Goal: Navigation & Orientation: Understand site structure

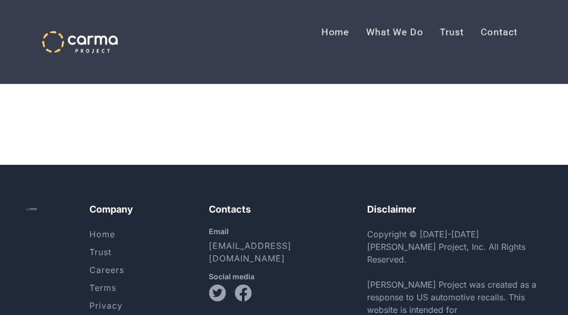
scroll to position [3164, 0]
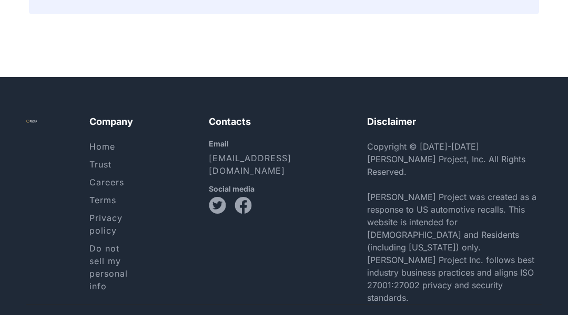
scroll to position [1853, 0]
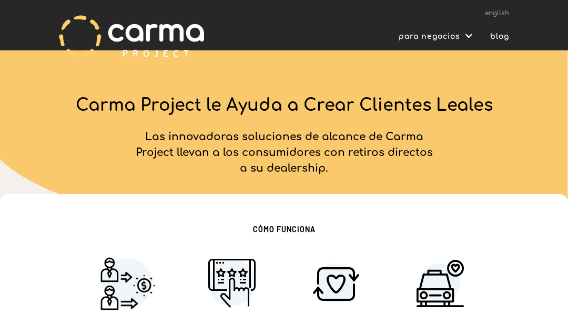
scroll to position [1144, 0]
